Goal: Task Accomplishment & Management: Use online tool/utility

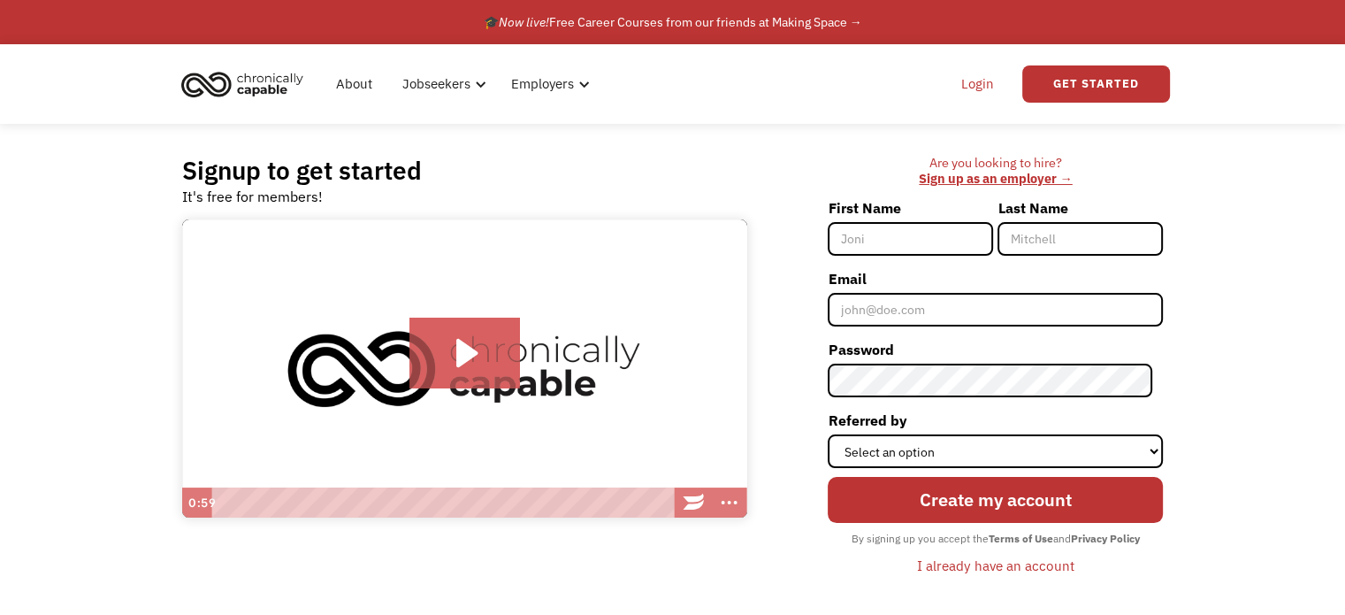
click at [981, 74] on link "Login" at bounding box center [978, 84] width 54 height 57
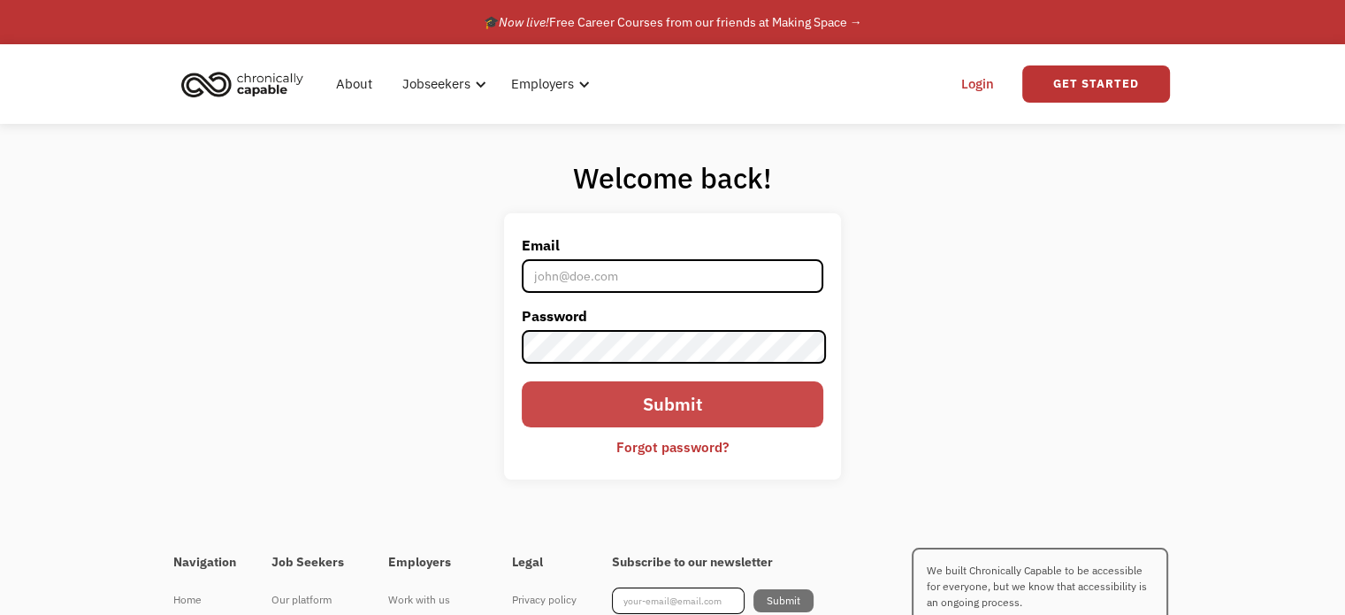
type input "[PERSON_NAME][EMAIL_ADDRESS][DOMAIN_NAME]"
click at [679, 416] on input "Submit" at bounding box center [672, 404] width 301 height 46
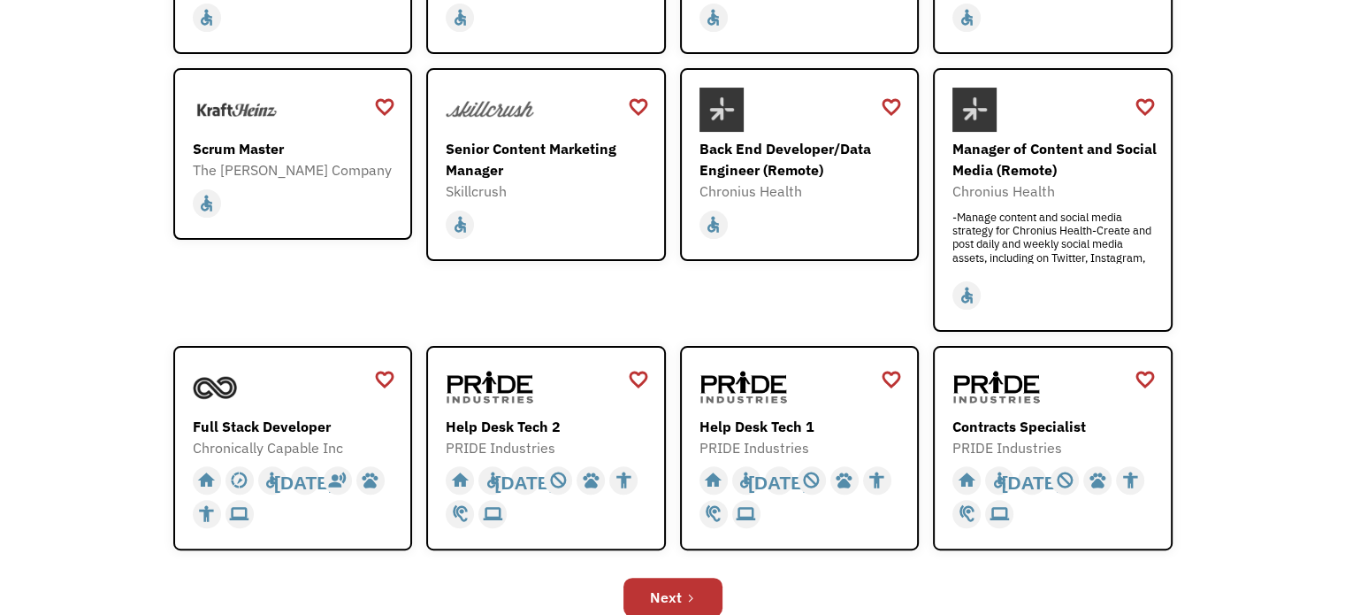
scroll to position [531, 0]
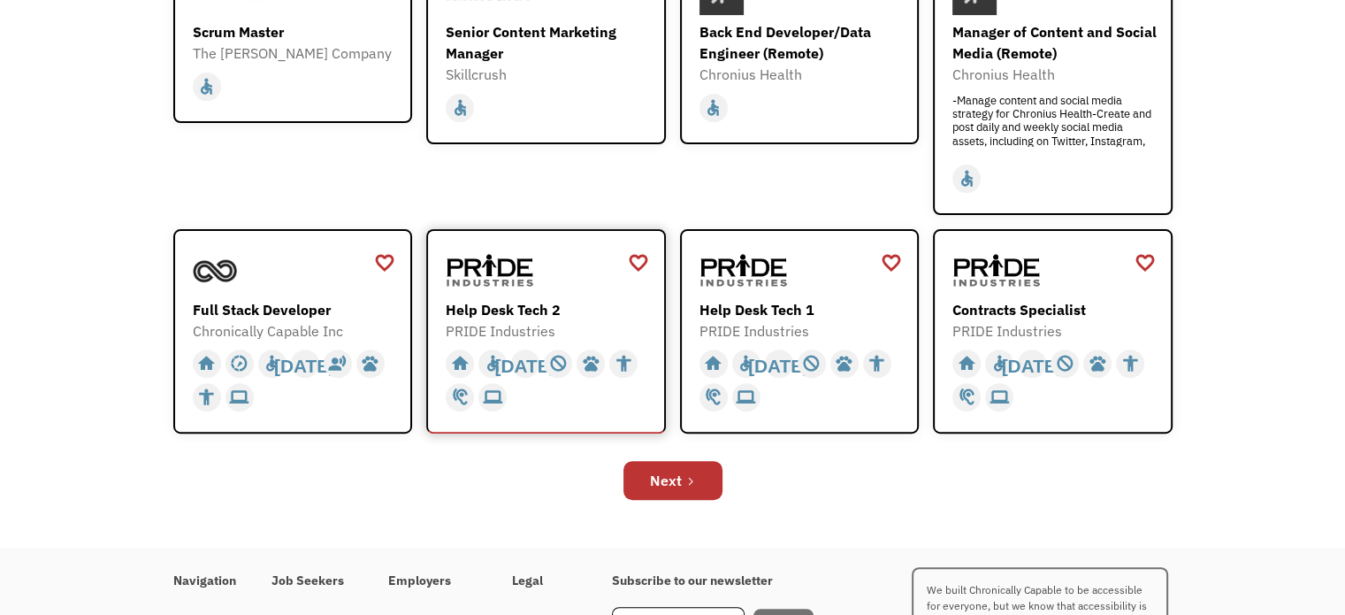
click at [584, 273] on div at bounding box center [548, 270] width 205 height 44
click at [679, 490] on link "Next" at bounding box center [672, 480] width 99 height 39
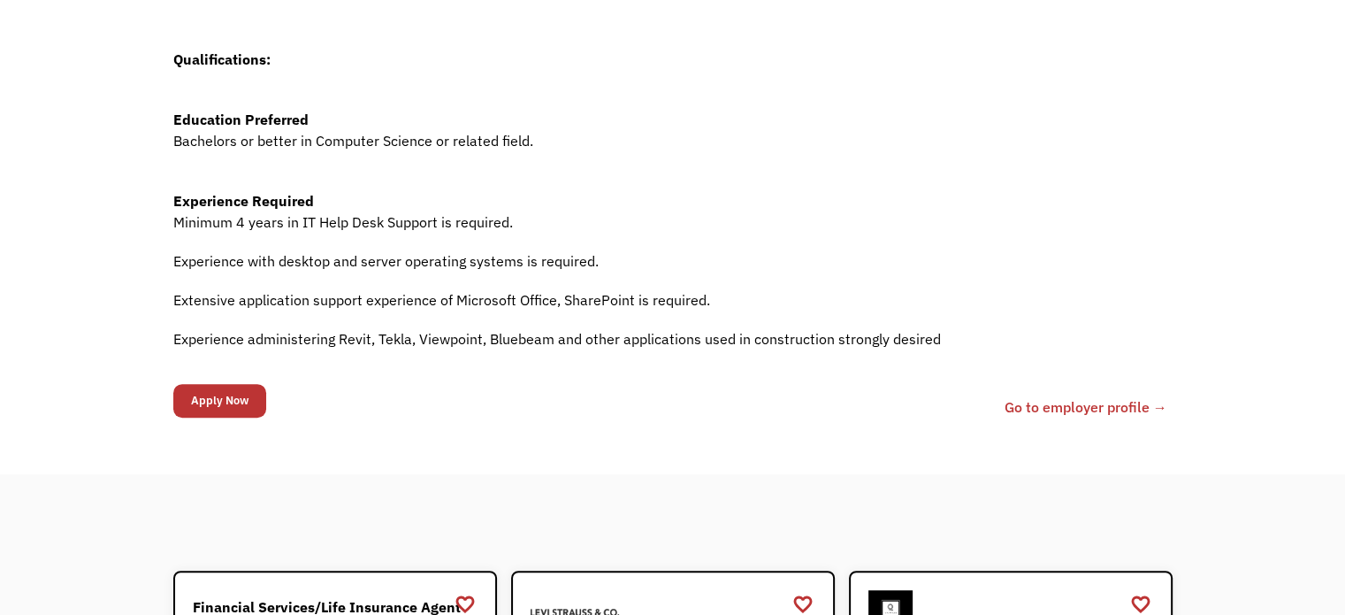
scroll to position [884, 0]
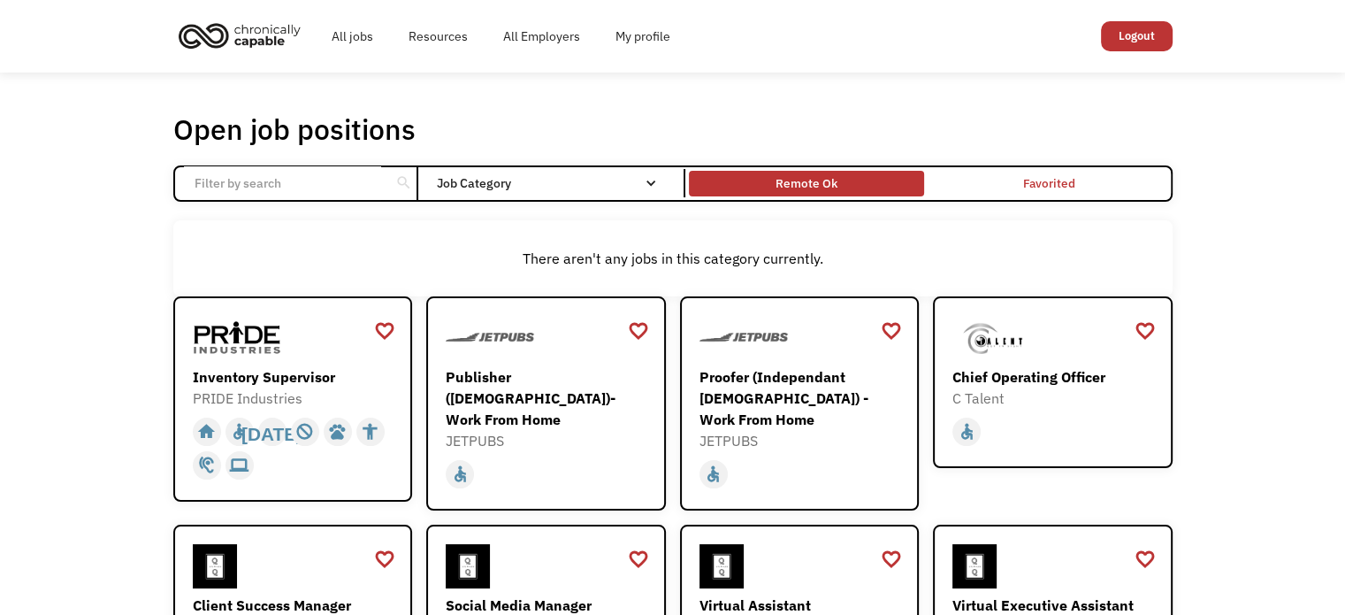
click at [800, 179] on div "Remote Ok" at bounding box center [806, 182] width 62 height 21
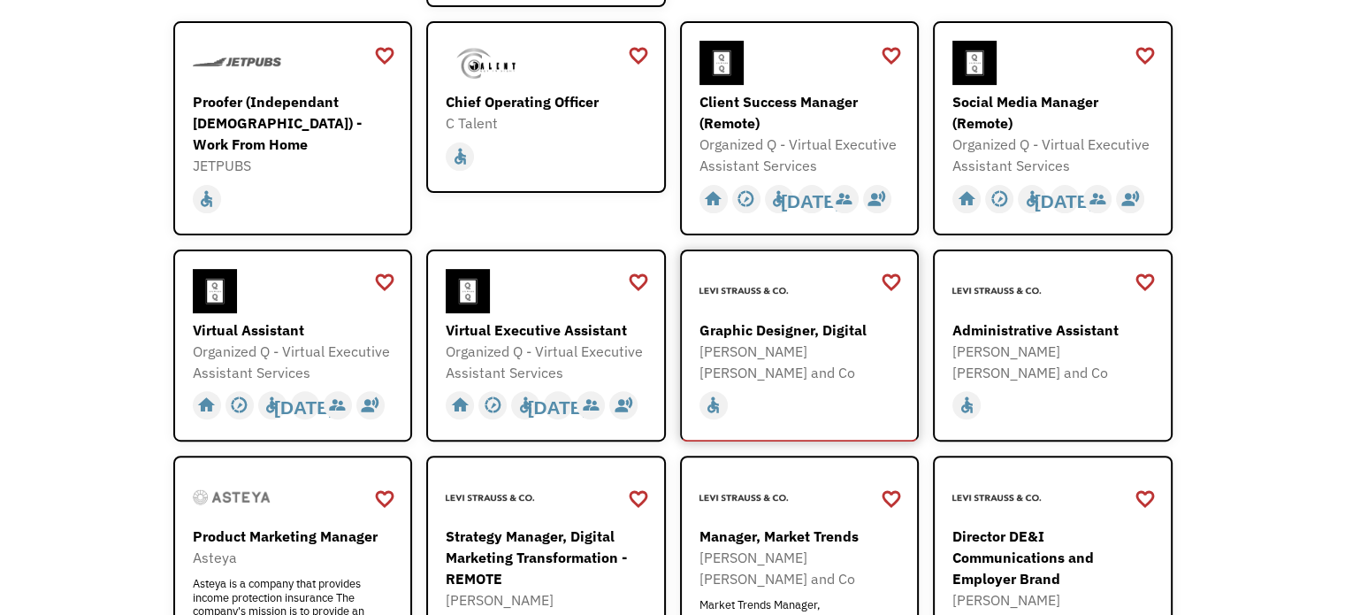
scroll to position [531, 0]
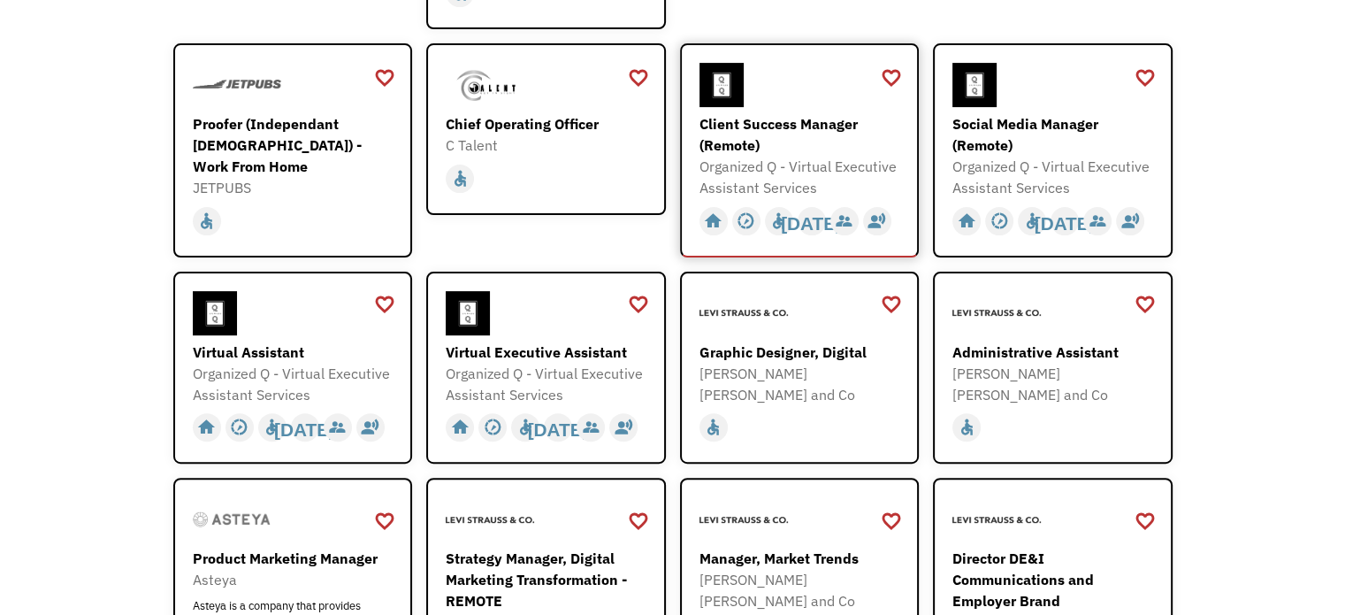
click at [831, 157] on div "Organized Q - Virtual Executive Assistant Services" at bounding box center [801, 177] width 205 height 42
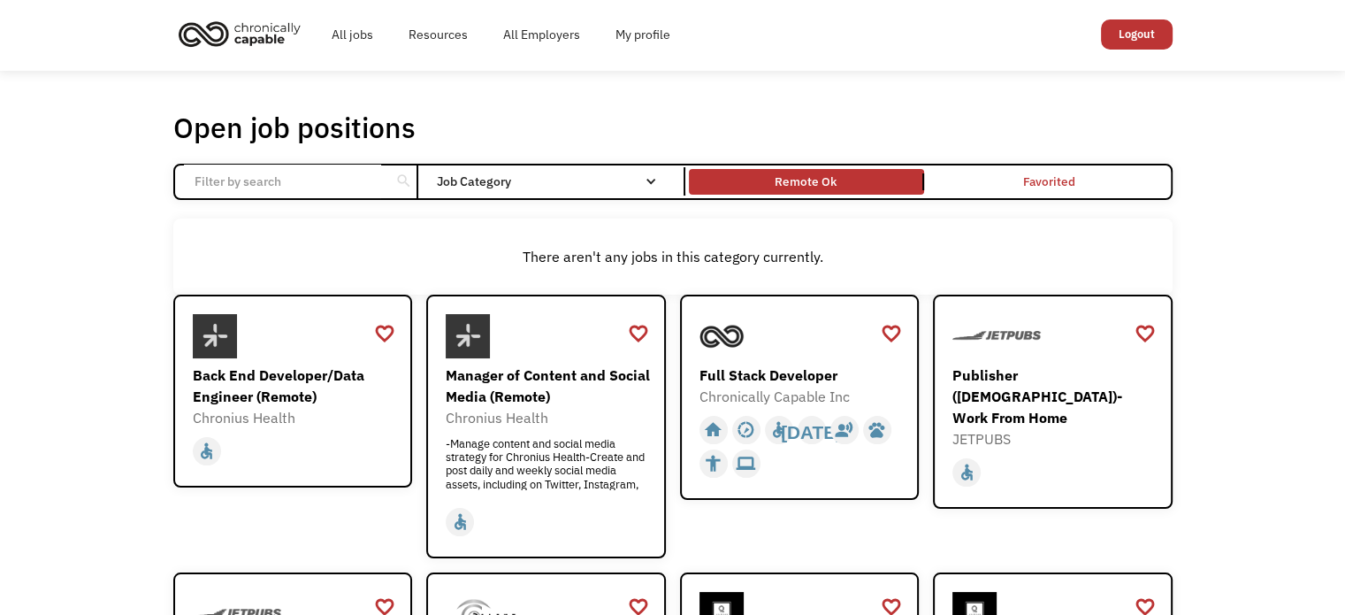
scroll to position [0, 0]
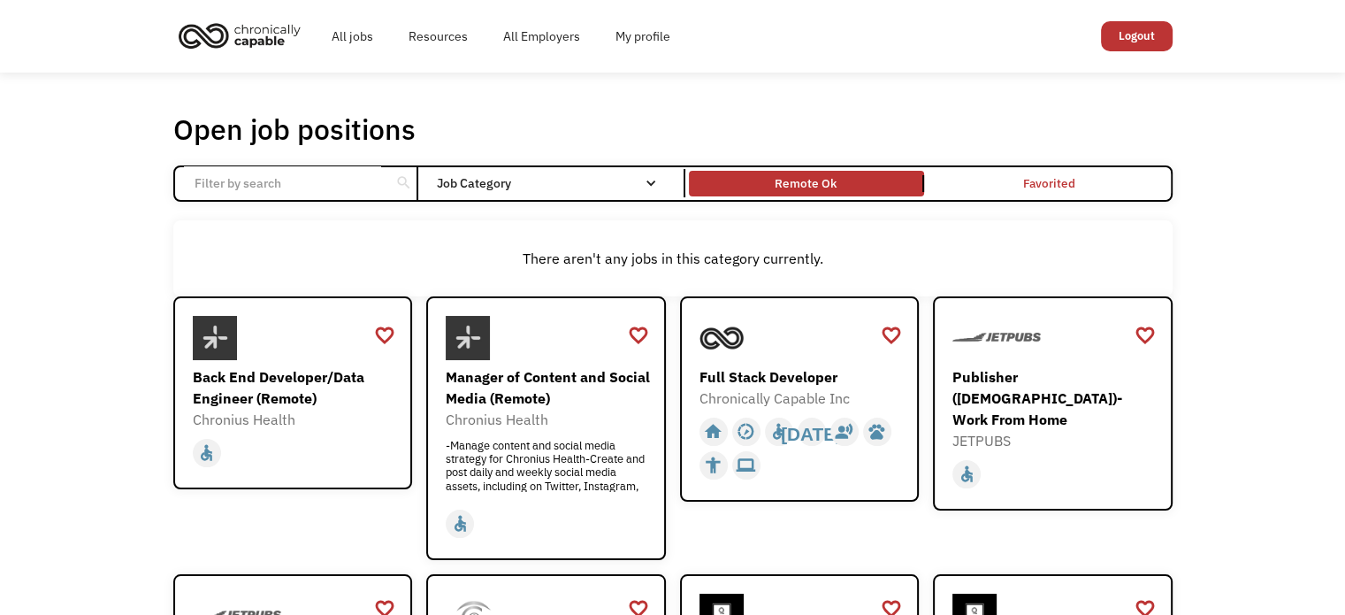
click at [255, 37] on img "home" at bounding box center [239, 35] width 133 height 39
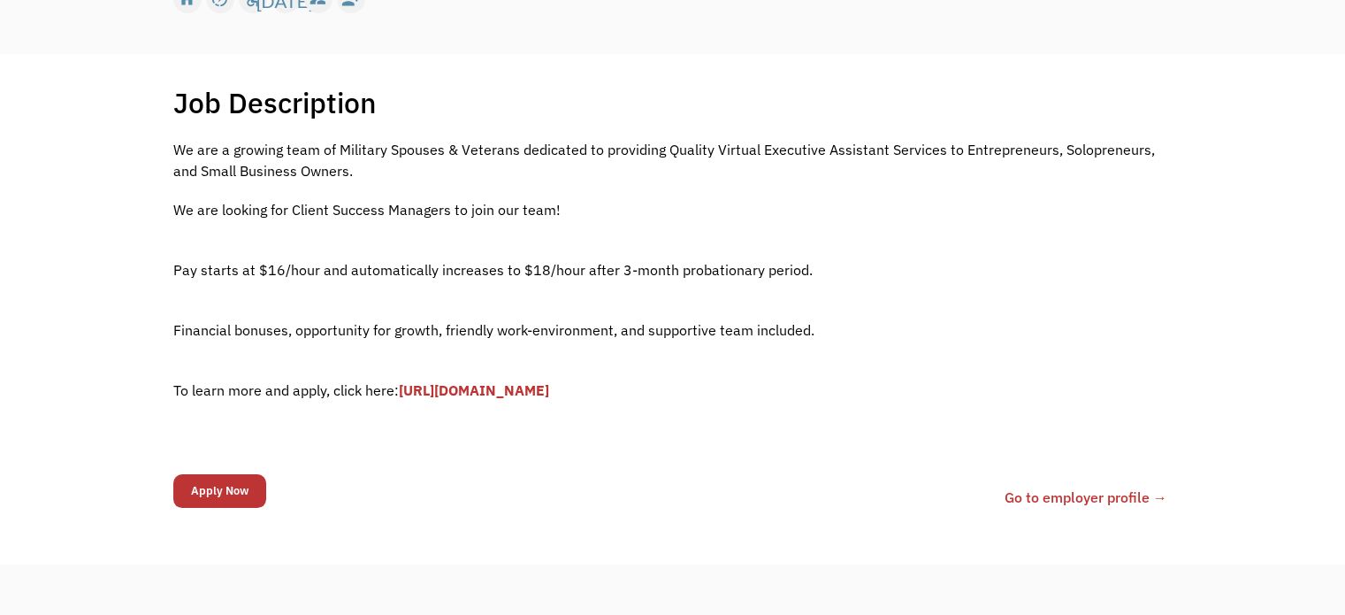
scroll to position [354, 0]
